Goal: Find specific page/section: Find specific page/section

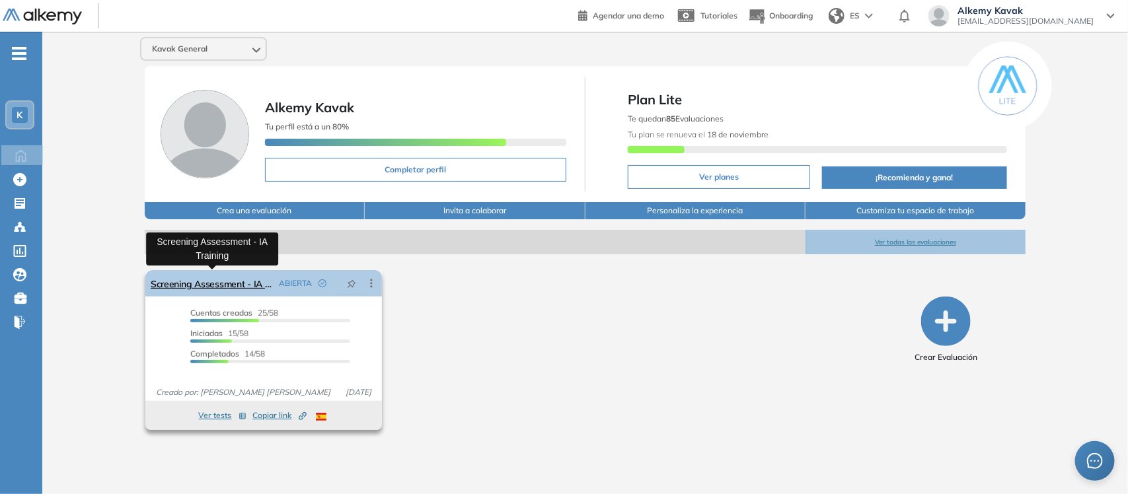
click at [213, 283] on link "Screening Assessment - IA Training" at bounding box center [212, 283] width 123 height 26
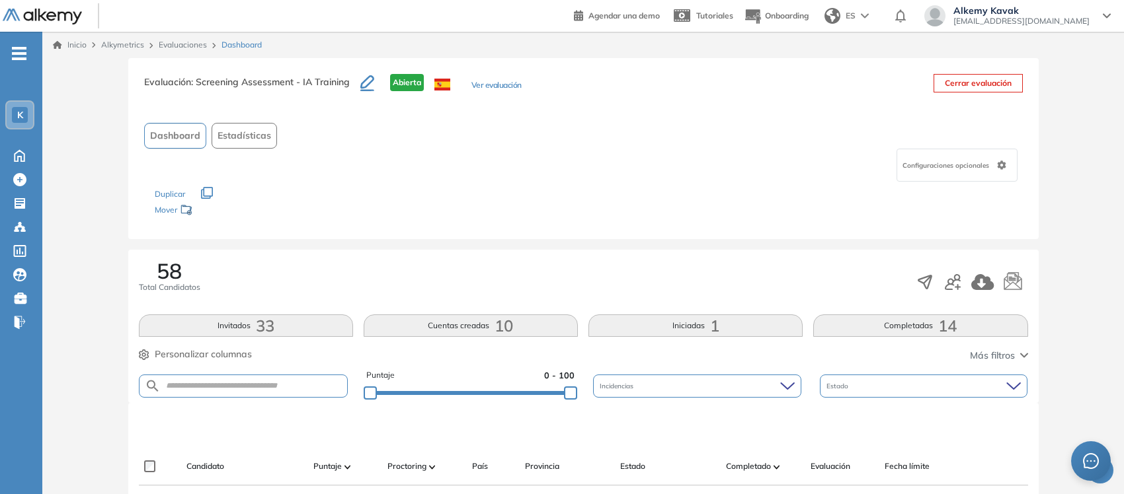
scroll to position [248, 0]
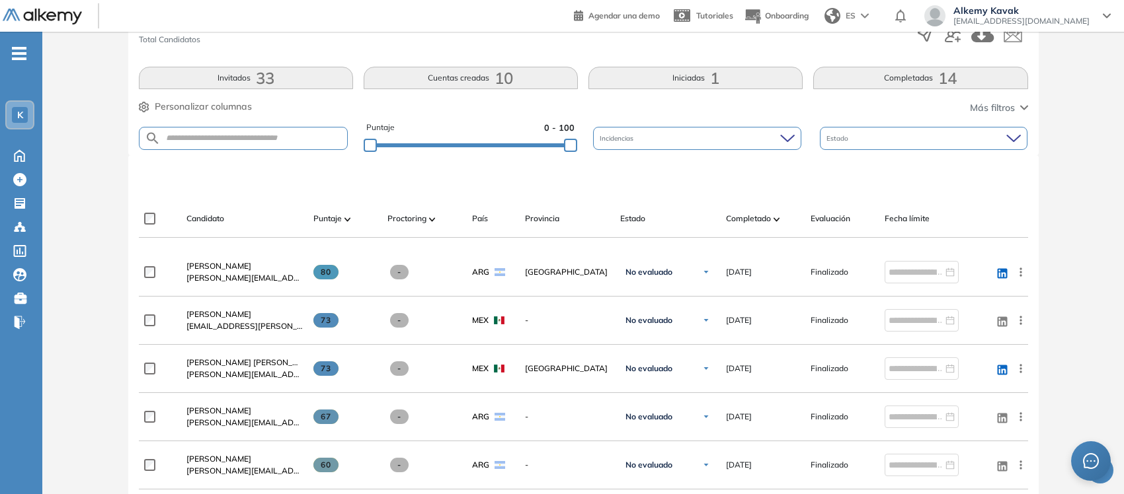
click at [910, 78] on button "Completadas 14" at bounding box center [920, 78] width 214 height 22
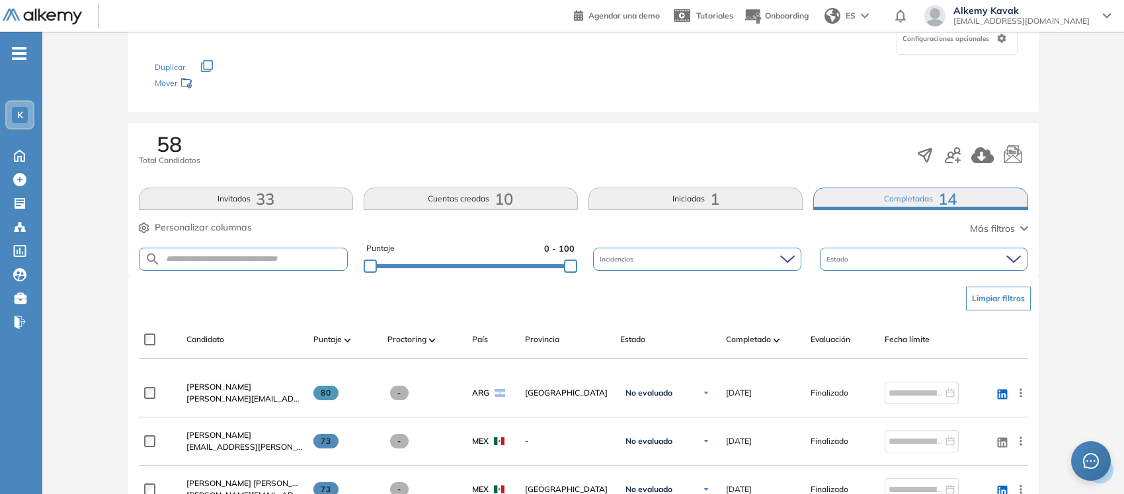
scroll to position [0, 0]
